Goal: Task Accomplishment & Management: Manage account settings

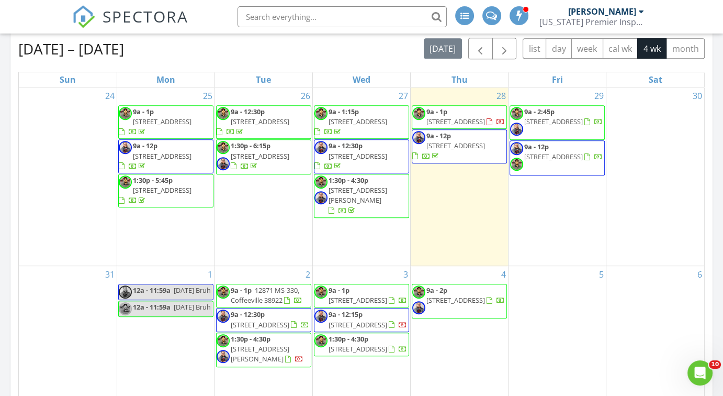
scroll to position [473, 0]
click at [446, 296] on span "296 Co Rd 5011 , Booneville 38829" at bounding box center [456, 300] width 59 height 9
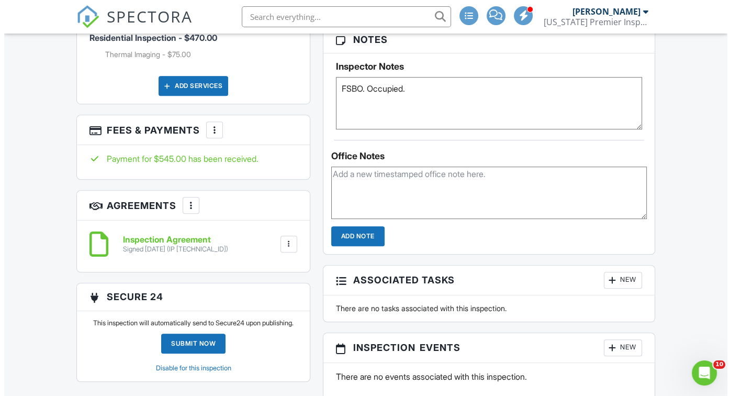
scroll to position [704, 0]
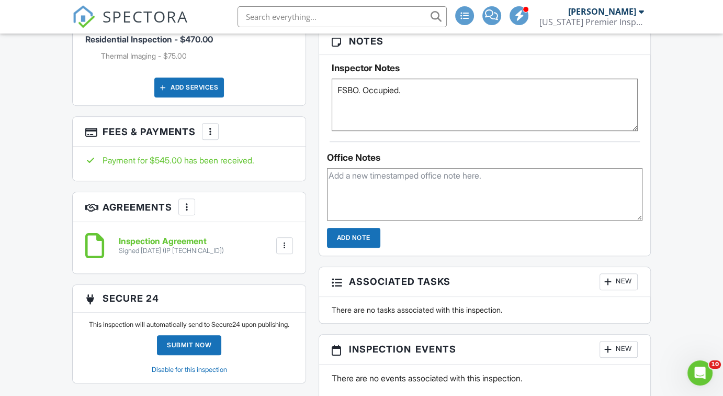
click at [208, 130] on div at bounding box center [210, 131] width 10 height 10
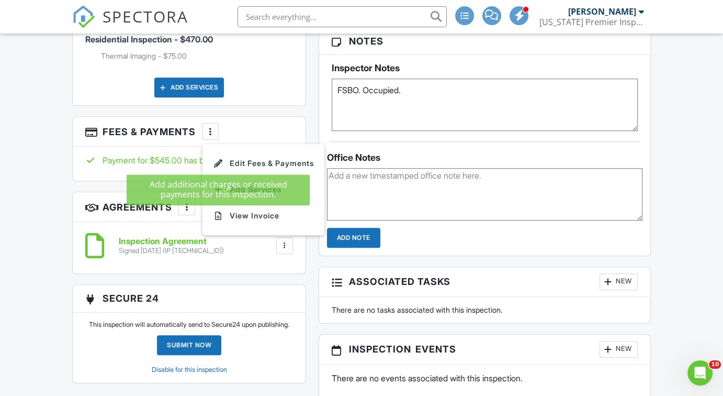
click at [220, 158] on div at bounding box center [218, 163] width 10 height 10
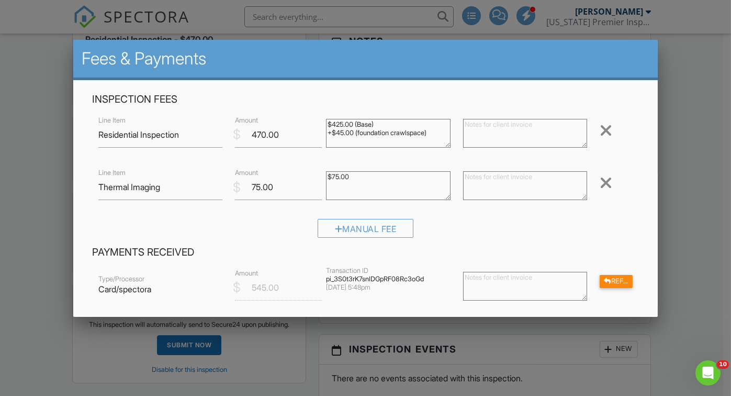
click at [604, 279] on div at bounding box center [607, 281] width 7 height 7
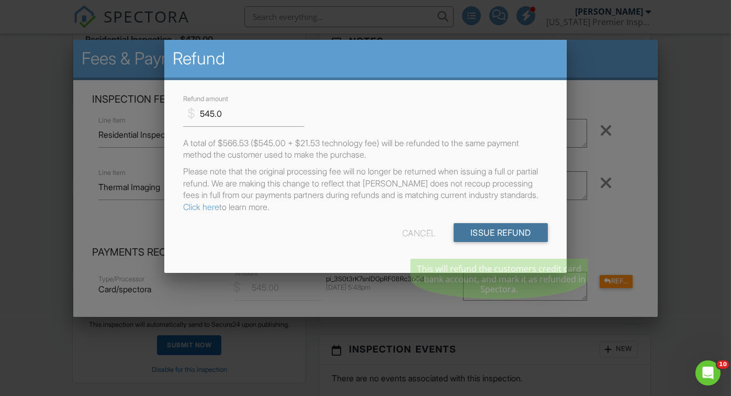
click at [487, 241] on input "Issue Refund" at bounding box center [501, 232] width 94 height 19
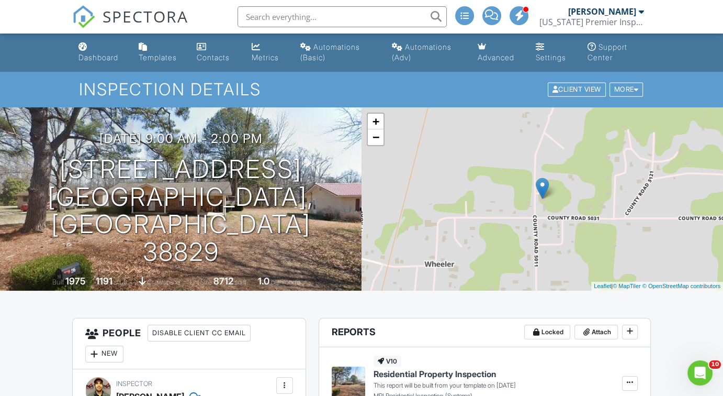
click at [619, 88] on div "More" at bounding box center [627, 90] width 34 height 14
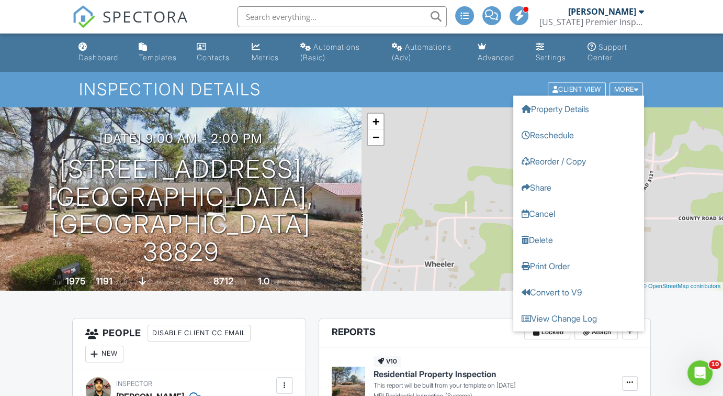
click at [543, 216] on link "Cancel" at bounding box center [578, 213] width 131 height 26
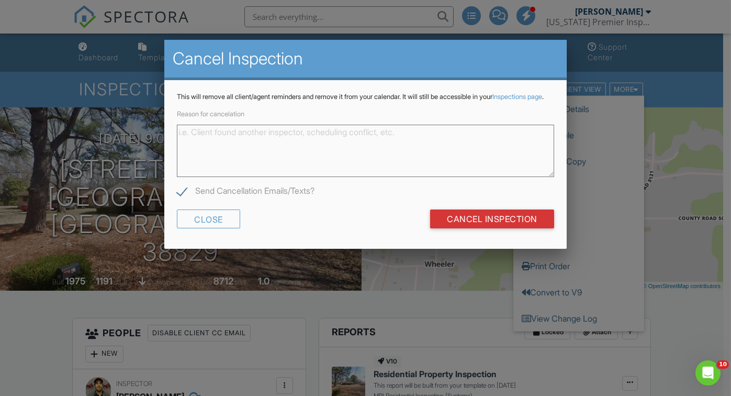
click at [369, 146] on textarea "Reason for cancelation" at bounding box center [365, 151] width 377 height 52
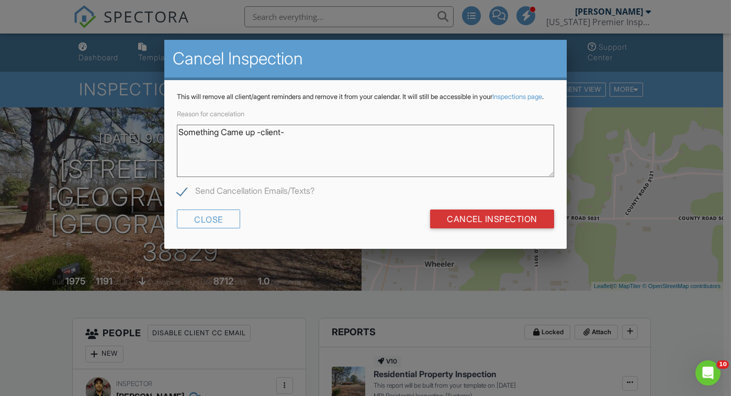
type textarea "Something Came up -client-"
click at [484, 222] on input "Cancel Inspection" at bounding box center [492, 218] width 124 height 19
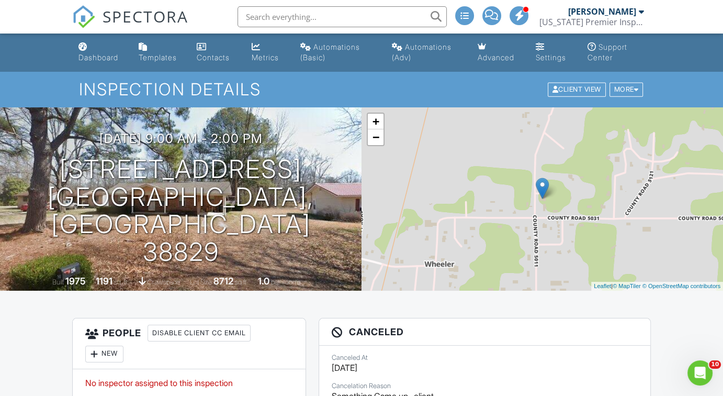
click at [84, 61] on div "Dashboard" at bounding box center [98, 57] width 40 height 9
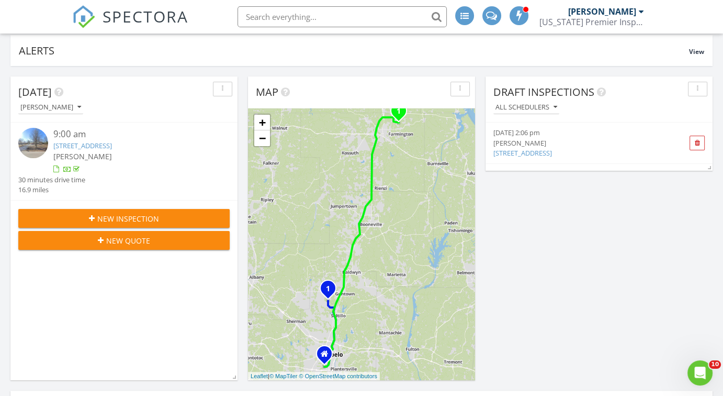
scroll to position [80, 0]
